Goal: Information Seeking & Learning: Learn about a topic

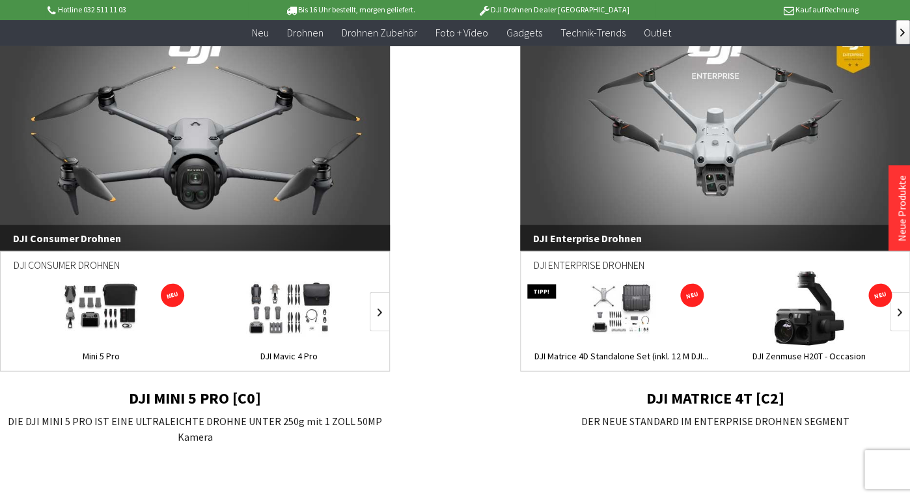
scroll to position [929, 0]
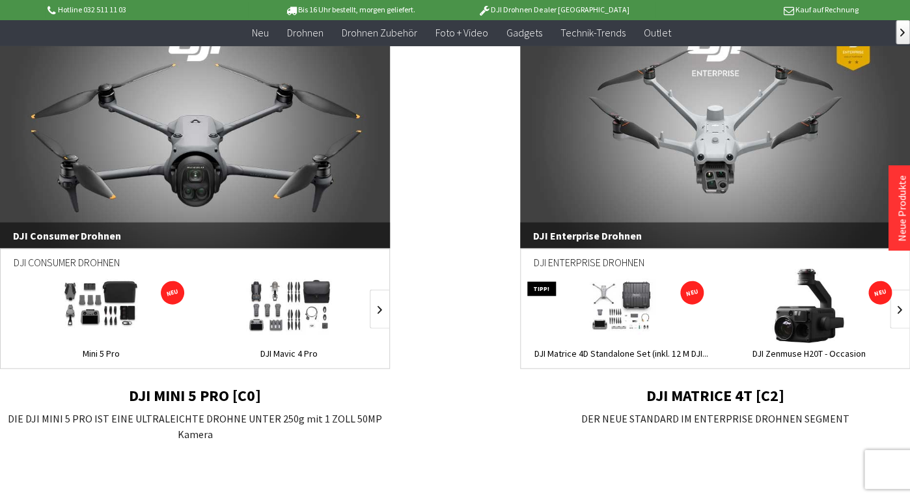
click at [204, 333] on span at bounding box center [289, 306] width 188 height 74
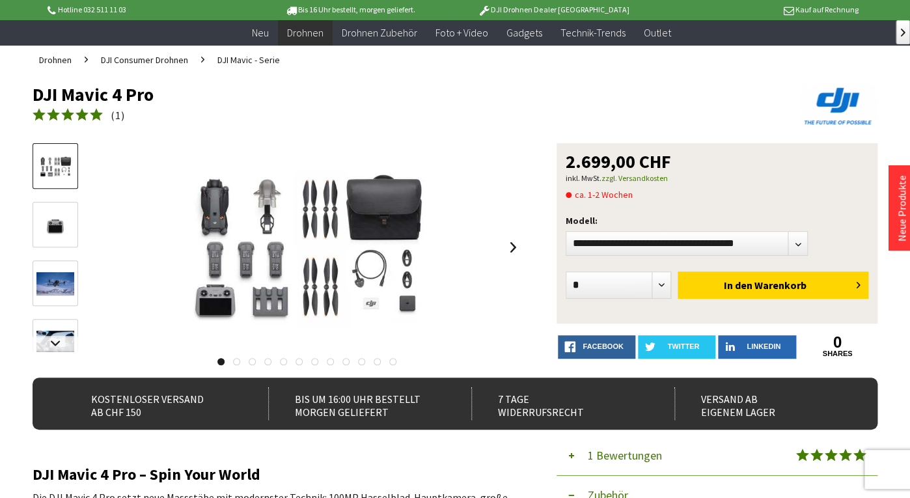
scroll to position [68, 0]
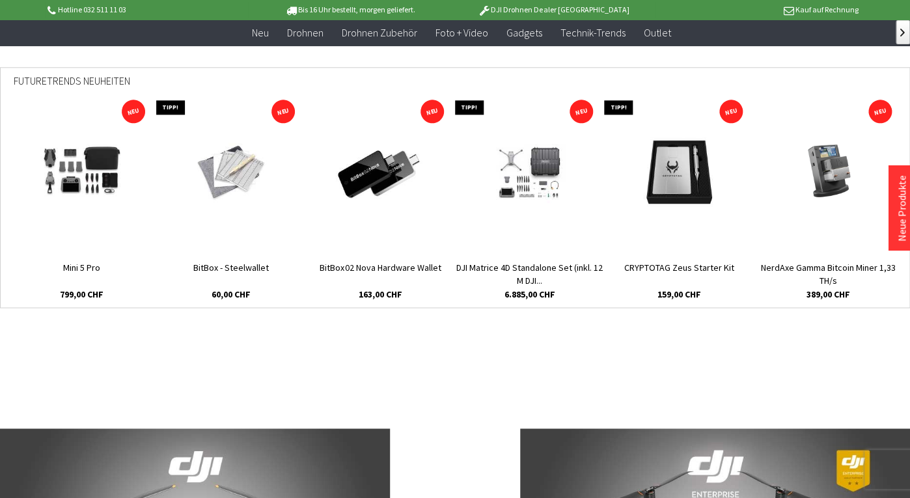
scroll to position [513, 0]
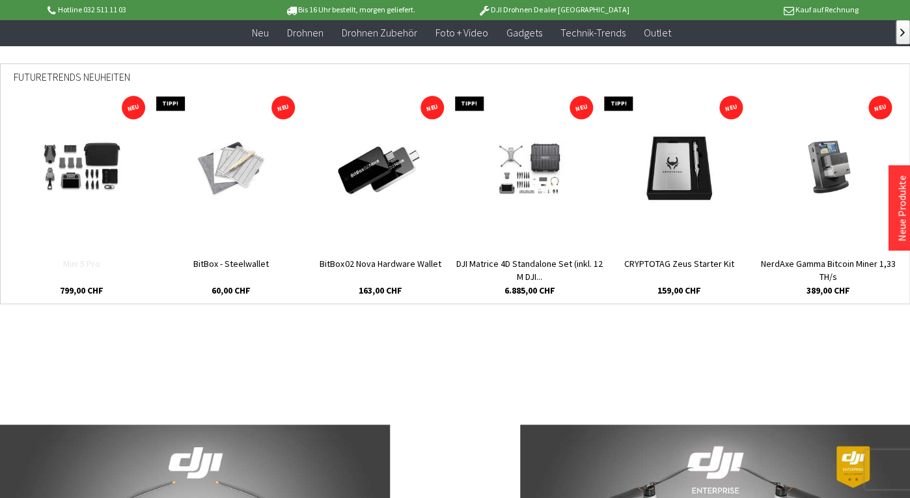
click at [95, 263] on link "Mini 5 Pro" at bounding box center [81, 270] width 149 height 26
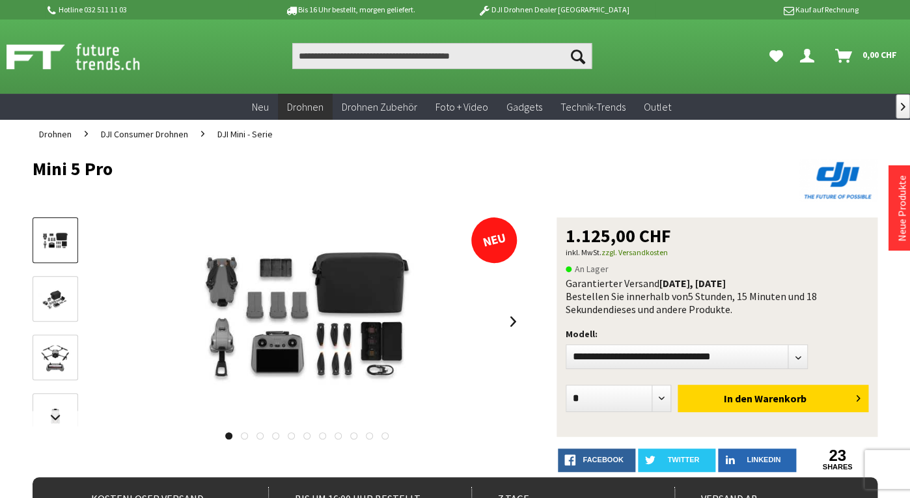
click at [234, 134] on span "DJI Mini - Serie" at bounding box center [245, 134] width 55 height 12
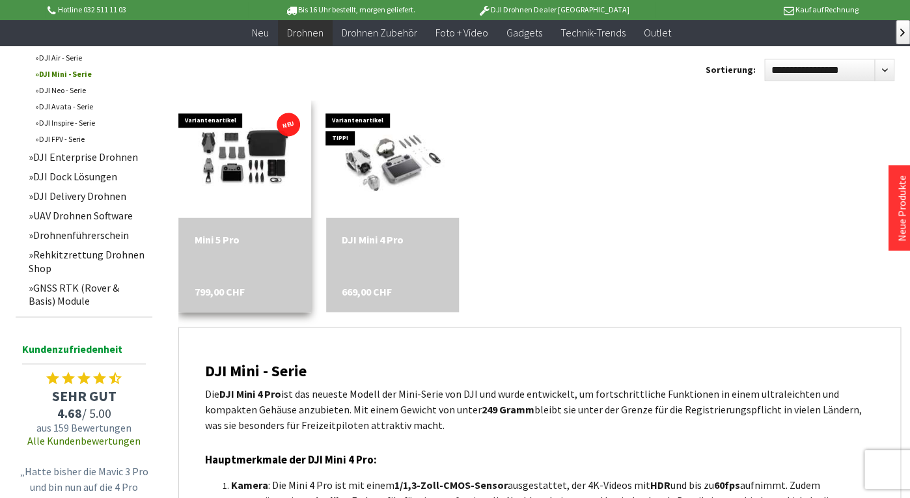
scroll to position [643, 0]
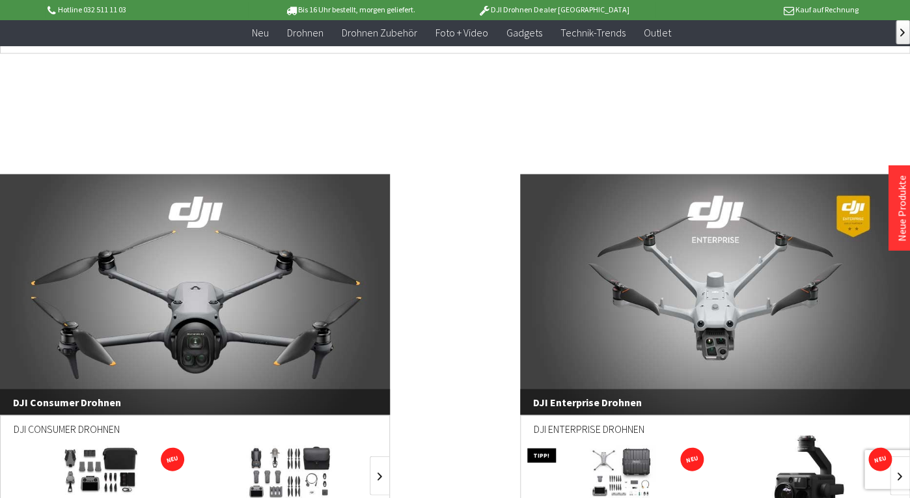
scroll to position [826, 0]
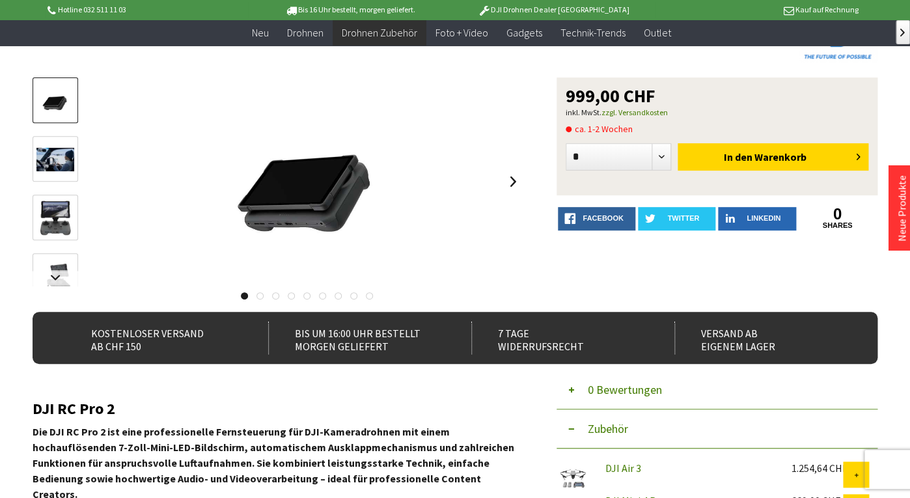
scroll to position [113, 0]
